Goal: Book appointment/travel/reservation

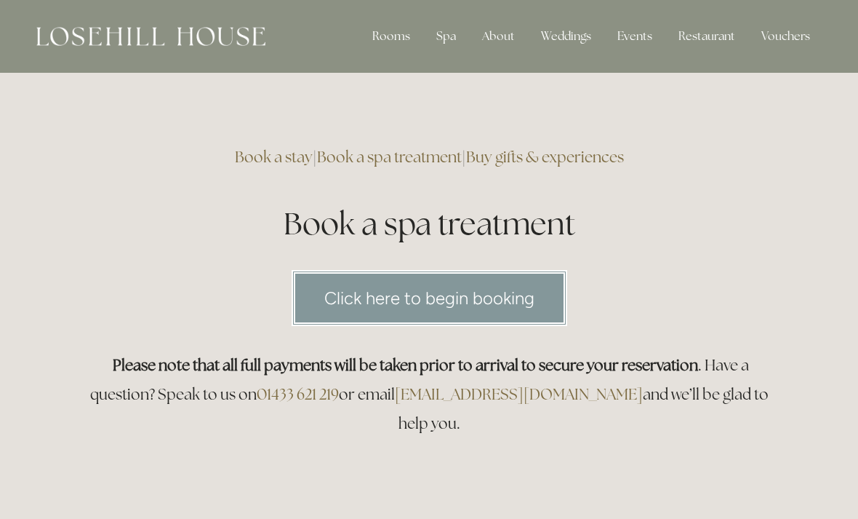
click at [384, 41] on div "Rooms" at bounding box center [391, 36] width 61 height 29
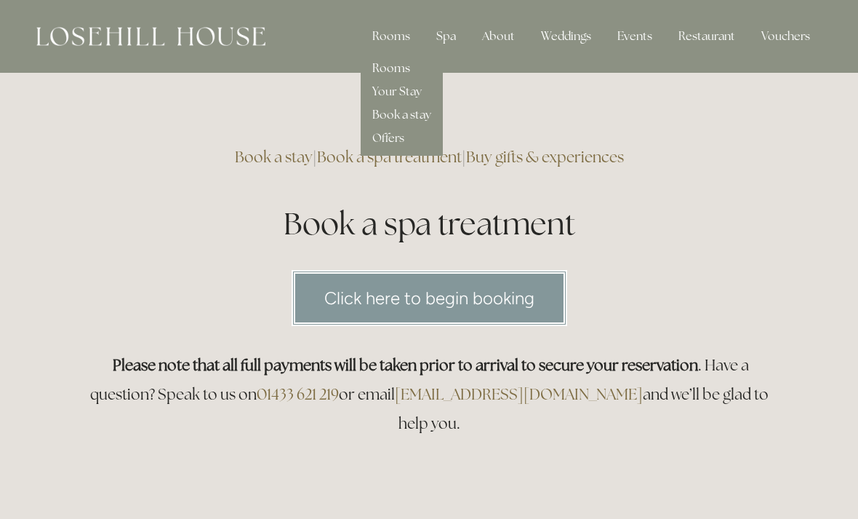
click at [386, 71] on link "Rooms" at bounding box center [391, 67] width 38 height 15
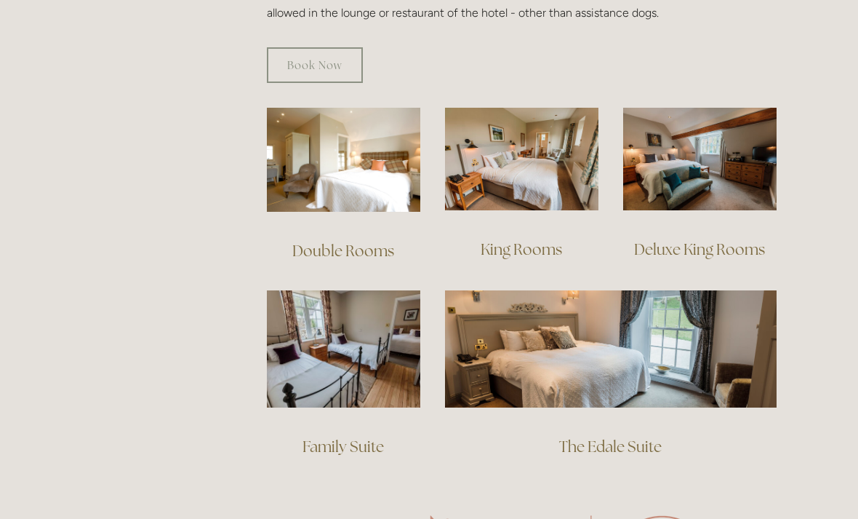
scroll to position [962, 0]
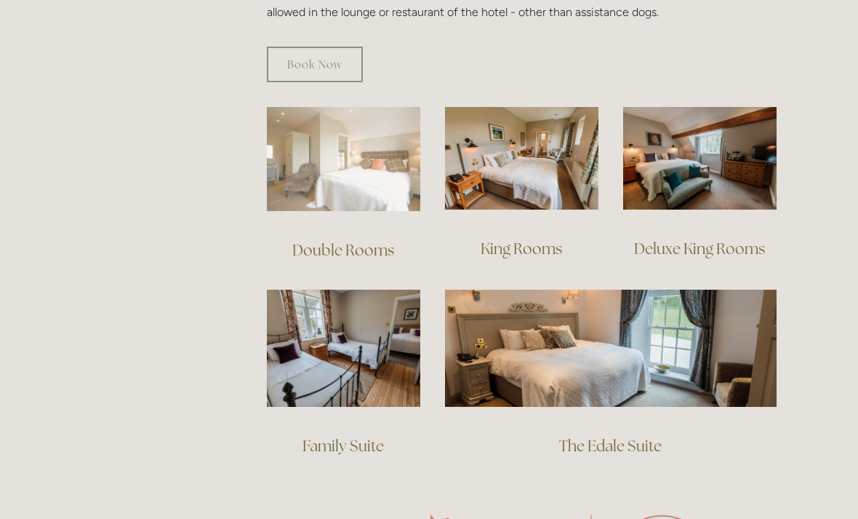
click at [373, 159] on img at bounding box center [343, 159] width 153 height 104
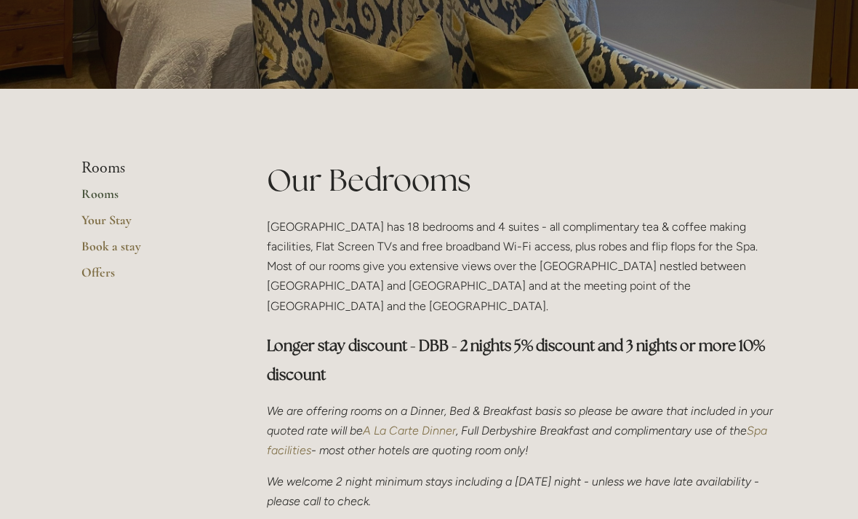
scroll to position [217, 0]
click at [113, 219] on link "Your Stay" at bounding box center [150, 225] width 139 height 26
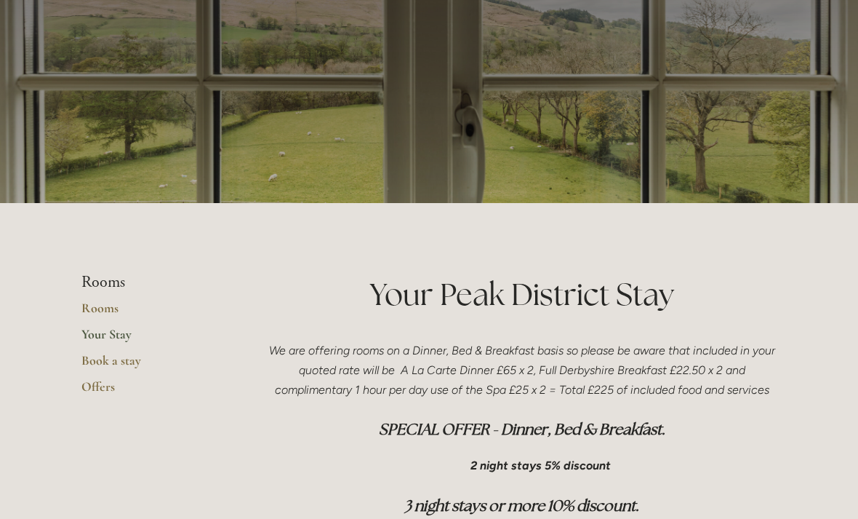
scroll to position [103, 0]
click at [116, 360] on link "Book a stay" at bounding box center [150, 365] width 139 height 26
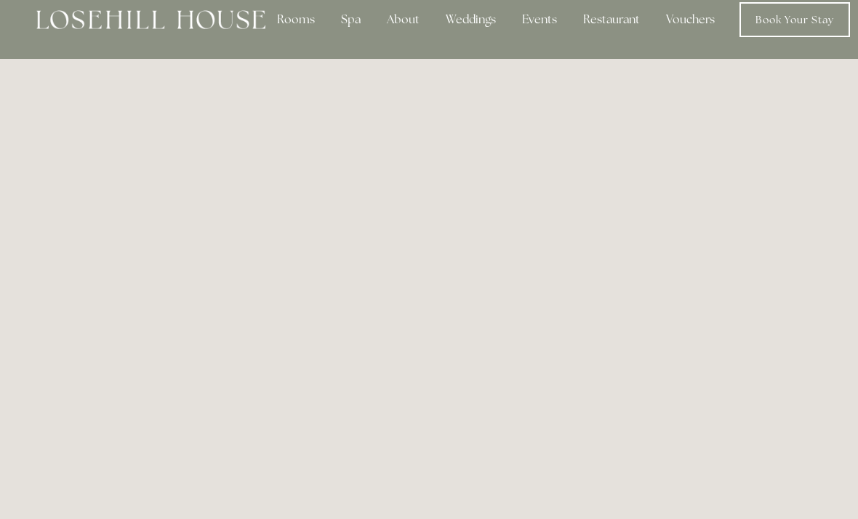
scroll to position [17, 0]
